Goal: Task Accomplishment & Management: Manage account settings

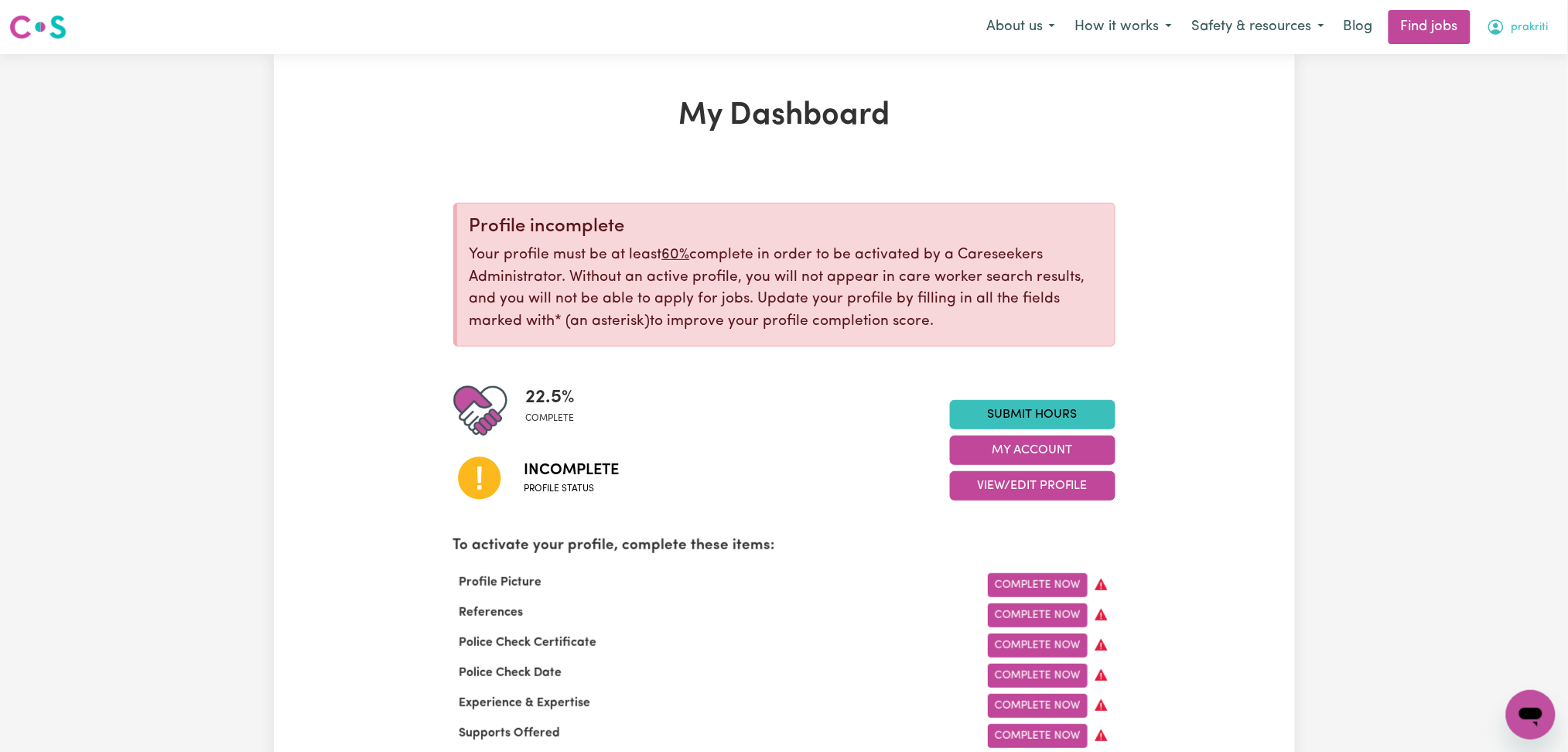
drag, startPoint x: 1501, startPoint y: 29, endPoint x: 1502, endPoint y: 37, distance: 8.1
click at [1502, 37] on icon "My Account" at bounding box center [1495, 27] width 18 height 18
click at [1493, 129] on link "Logout" at bounding box center [1496, 118] width 122 height 29
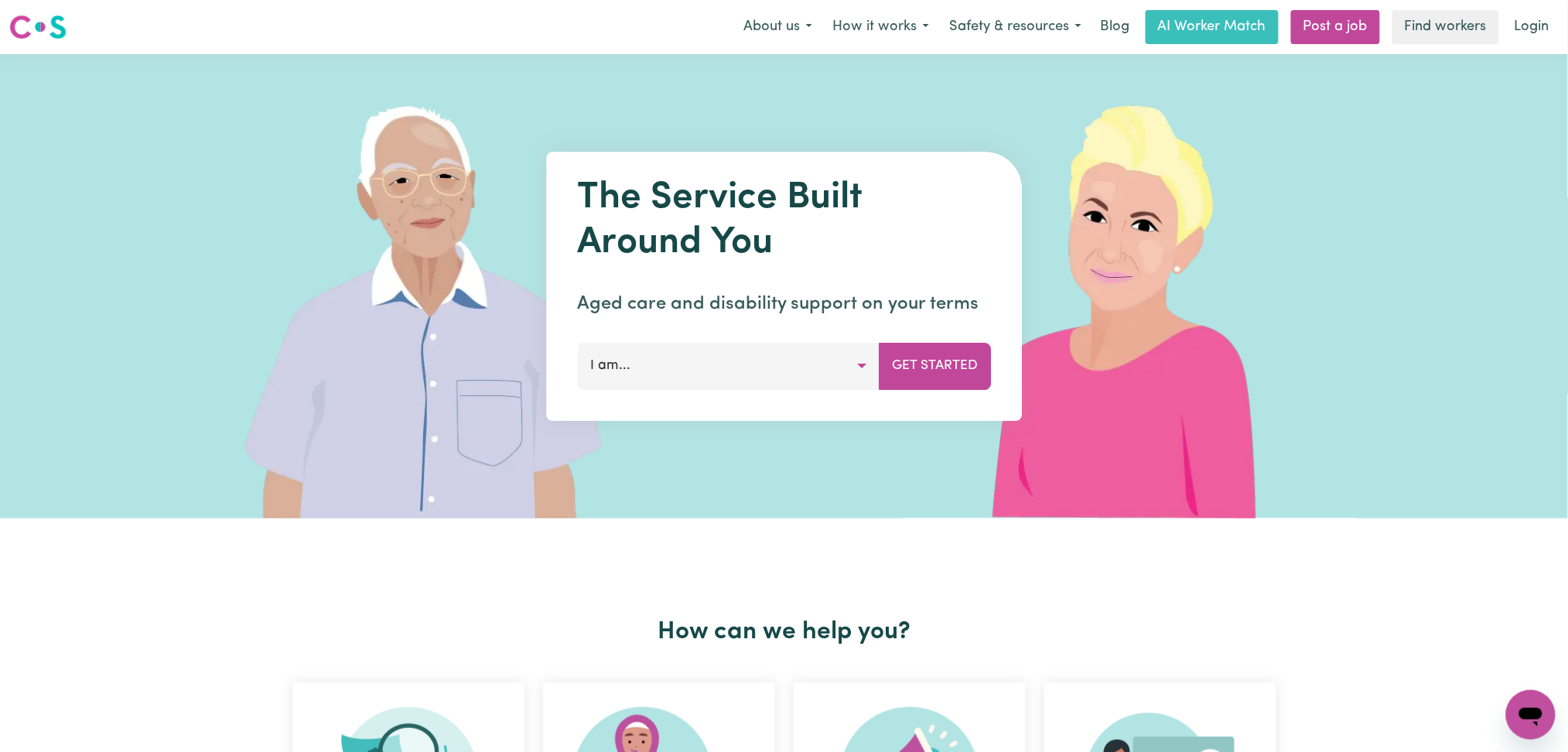
click at [1532, 43] on div "Menu About us How it works Safety & resources Blog AI Worker Match Post a job F…" at bounding box center [784, 27] width 1568 height 36
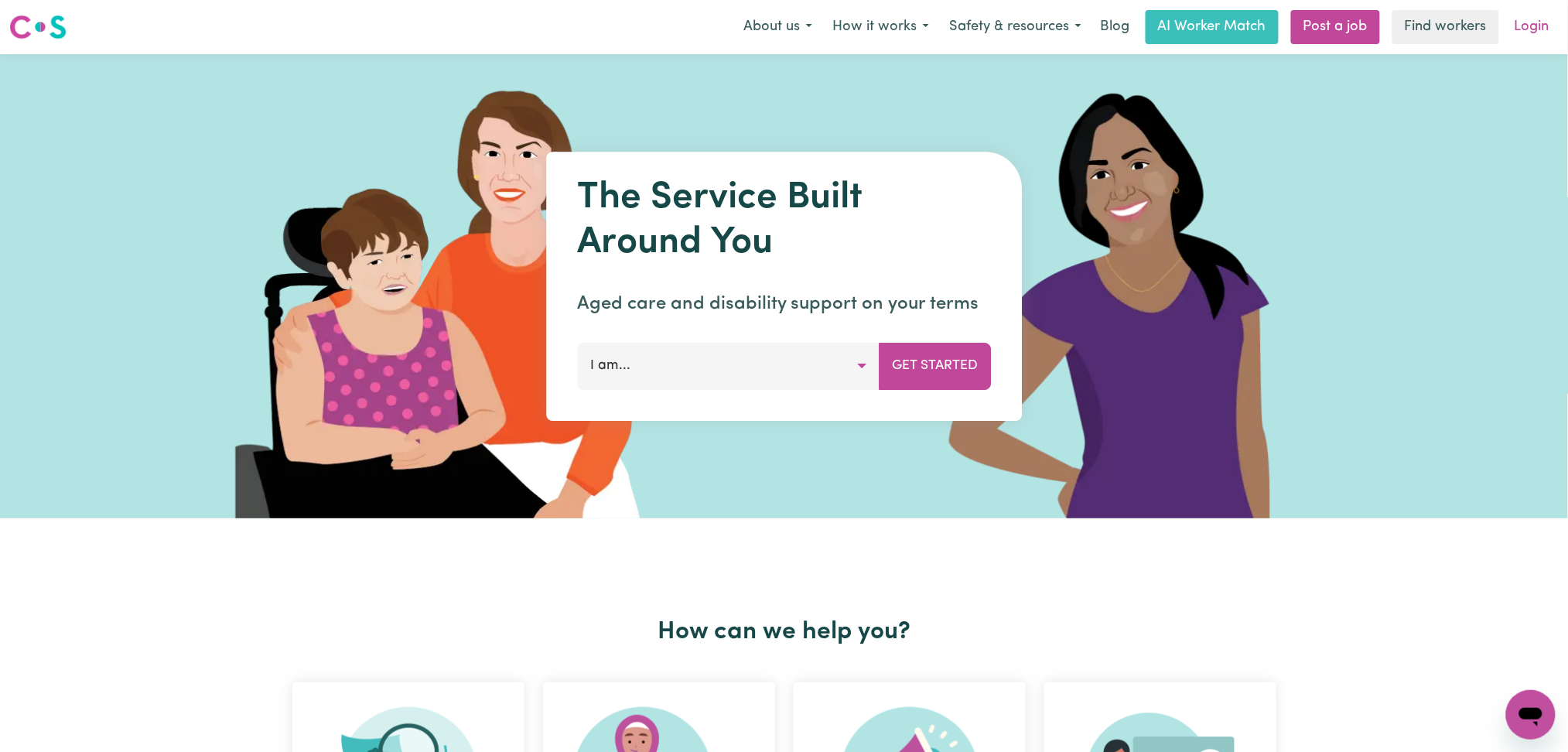
click at [1526, 23] on link "Login" at bounding box center [1532, 27] width 53 height 34
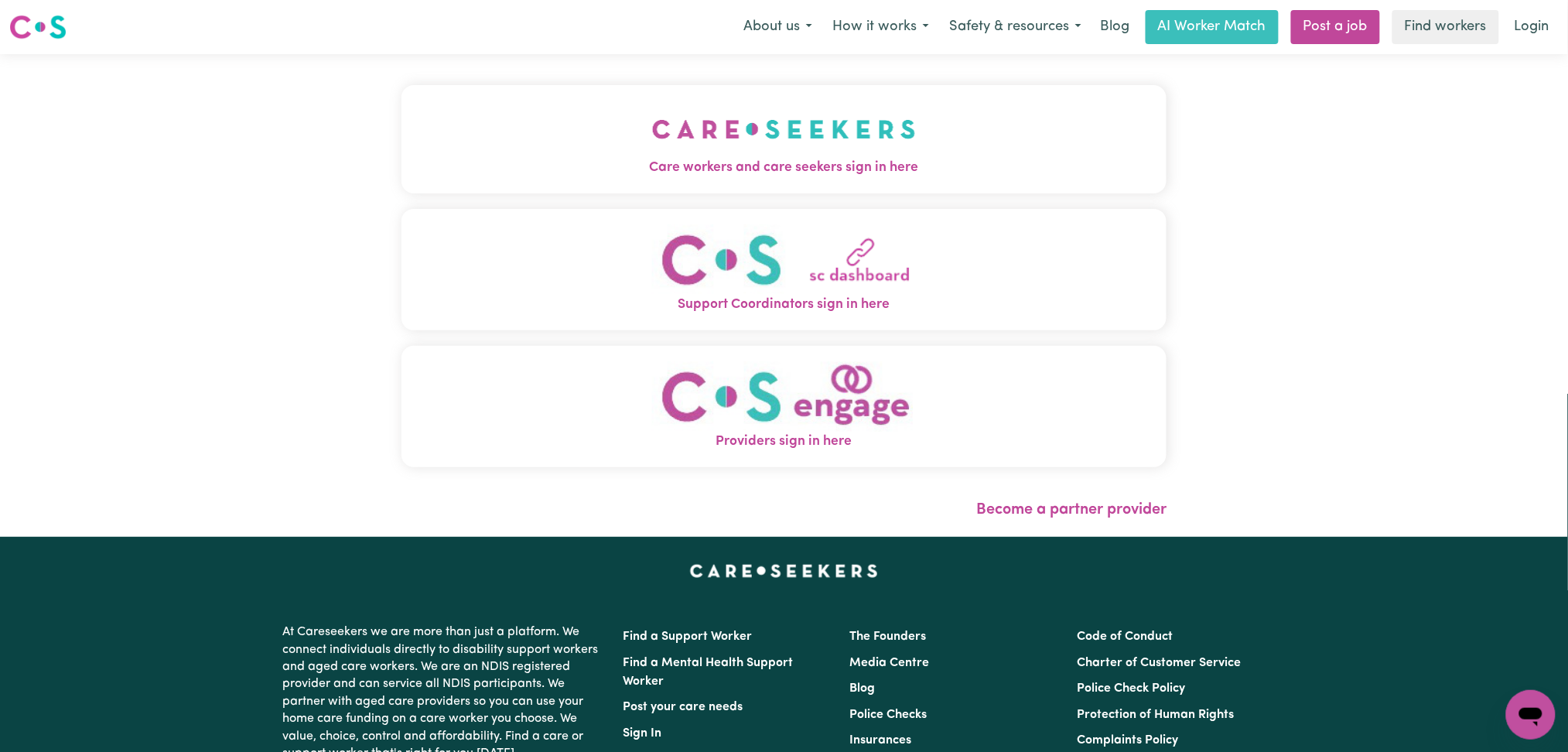
click at [656, 151] on button "Care workers and care seekers sign in here" at bounding box center [784, 139] width 766 height 109
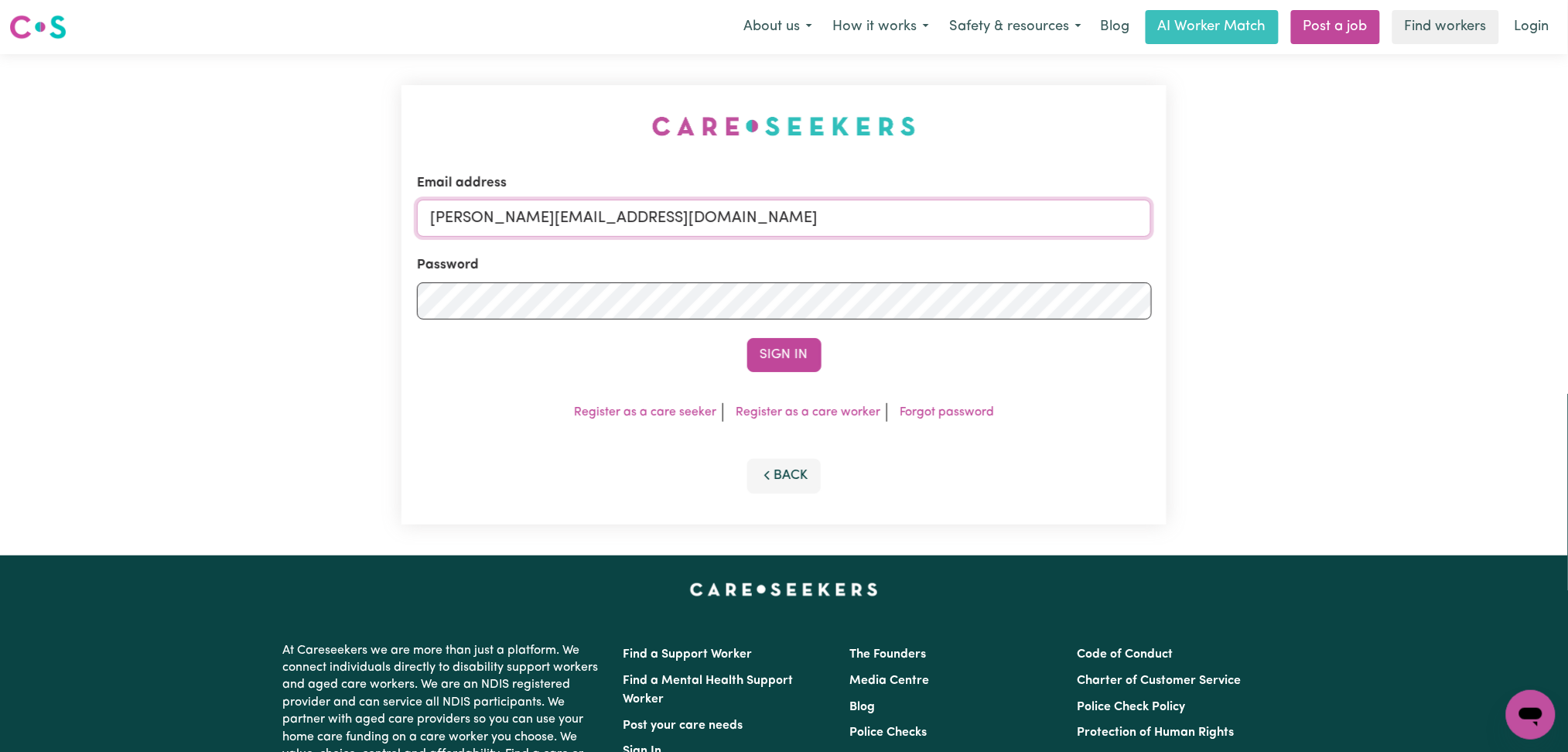
click at [648, 227] on input "[PERSON_NAME][EMAIL_ADDRESS][DOMAIN_NAME]" at bounding box center [784, 218] width 734 height 37
drag, startPoint x: 513, startPoint y: 218, endPoint x: 944, endPoint y: 225, distance: 431.1
click at [944, 225] on input "Superuser~[EMAIL_ADDRESS][DOMAIN_NAME]" at bounding box center [784, 218] width 734 height 37
type input "Superuser~[EMAIL_ADDRESS][DOMAIN_NAME]"
click at [747, 338] on button "Sign In" at bounding box center [784, 355] width 74 height 34
